Goal: Information Seeking & Learning: Find specific fact

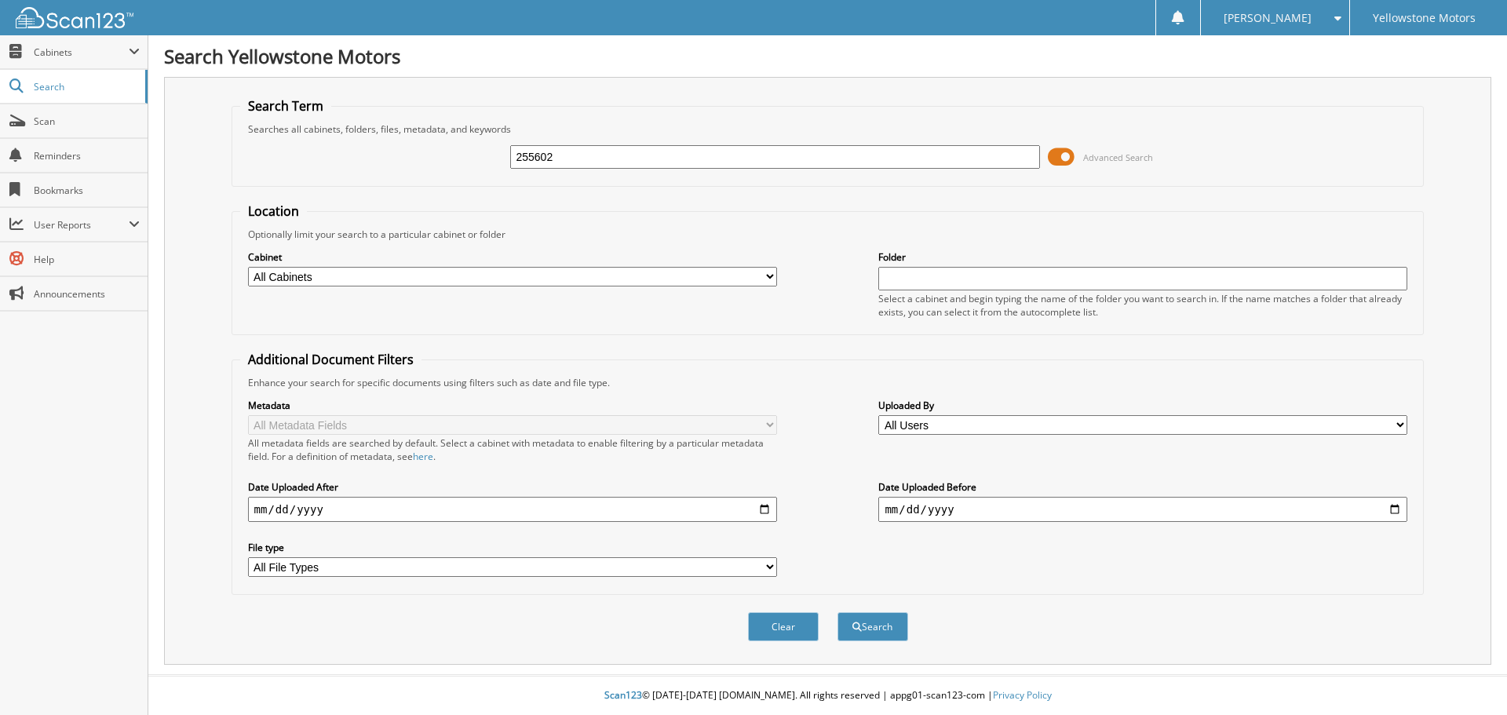
type input "255602"
click at [838, 612] on button "Search" at bounding box center [873, 626] width 71 height 29
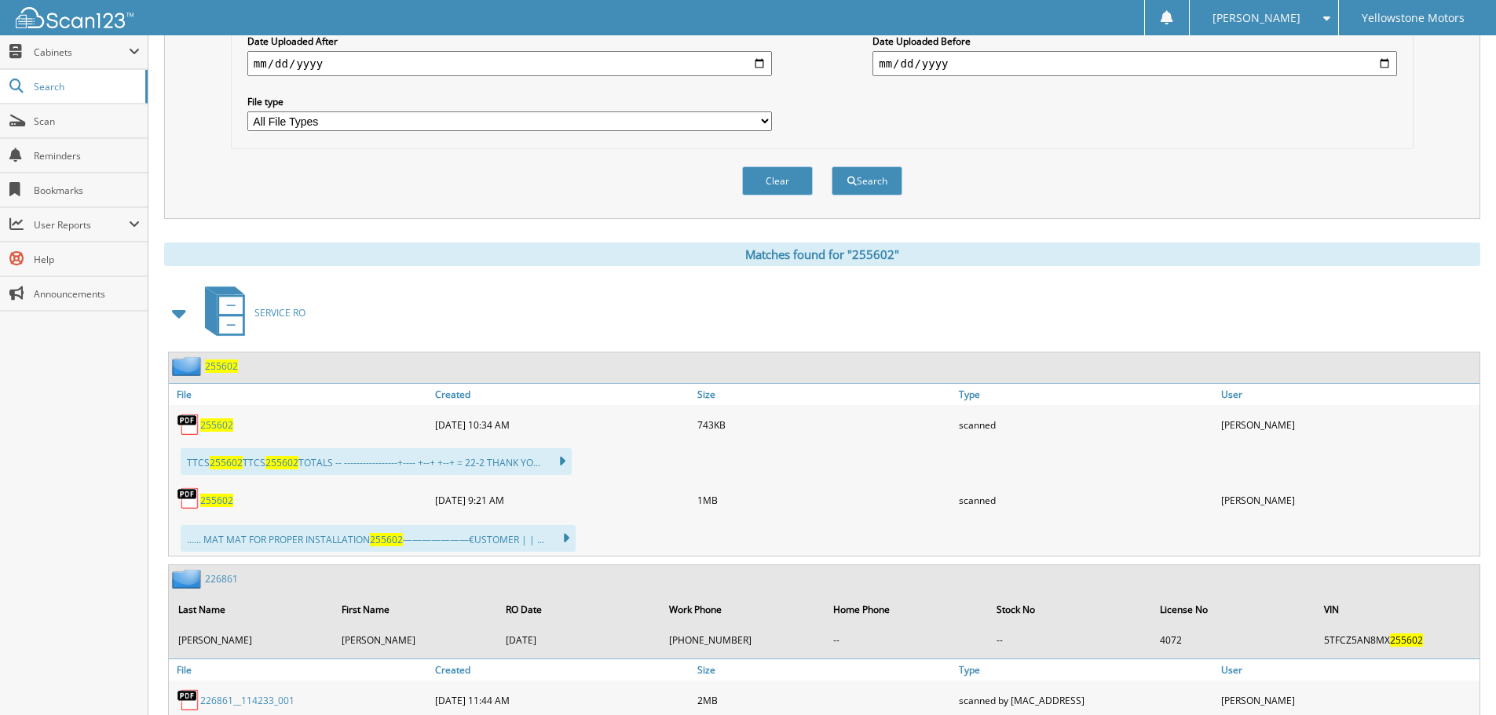
scroll to position [471, 0]
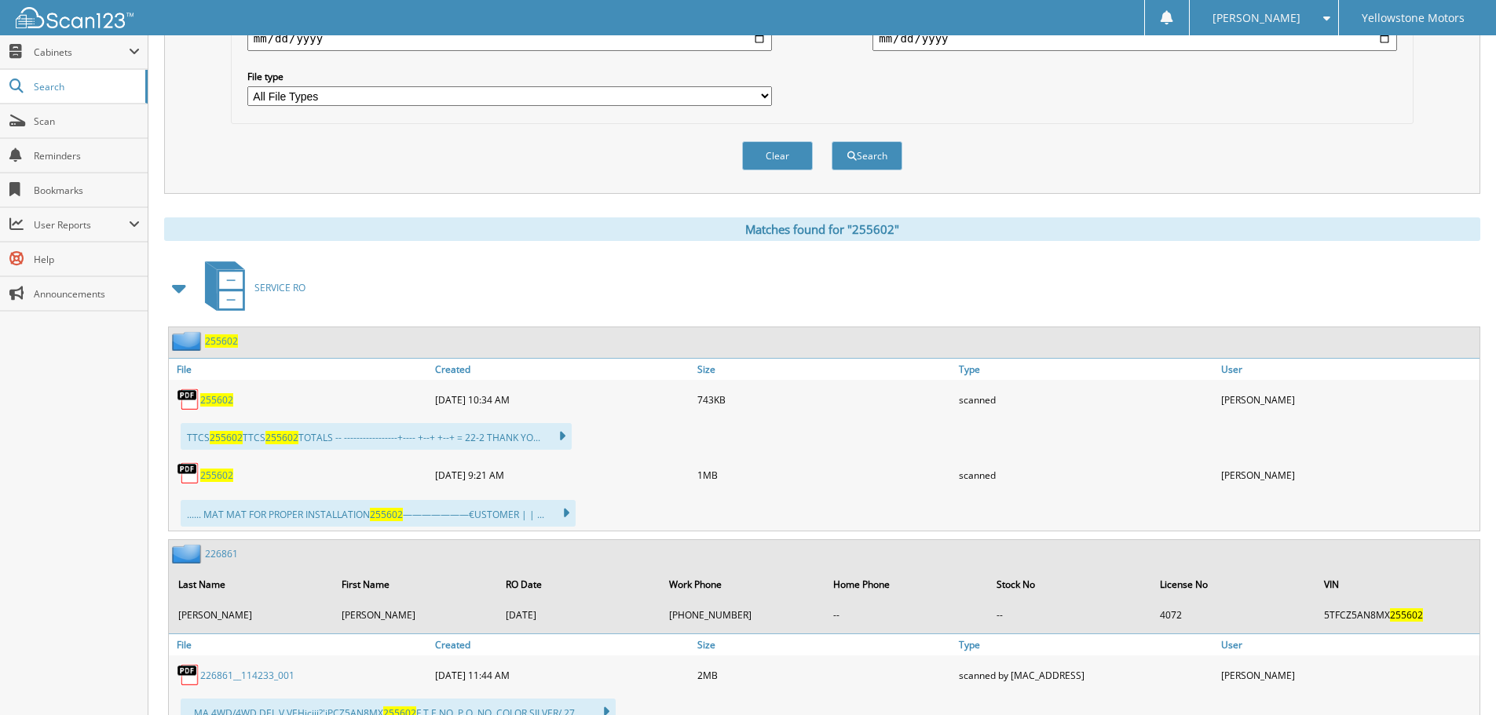
click at [217, 474] on span "255602" at bounding box center [216, 475] width 33 height 13
